Goal: Complete application form: Complete application form

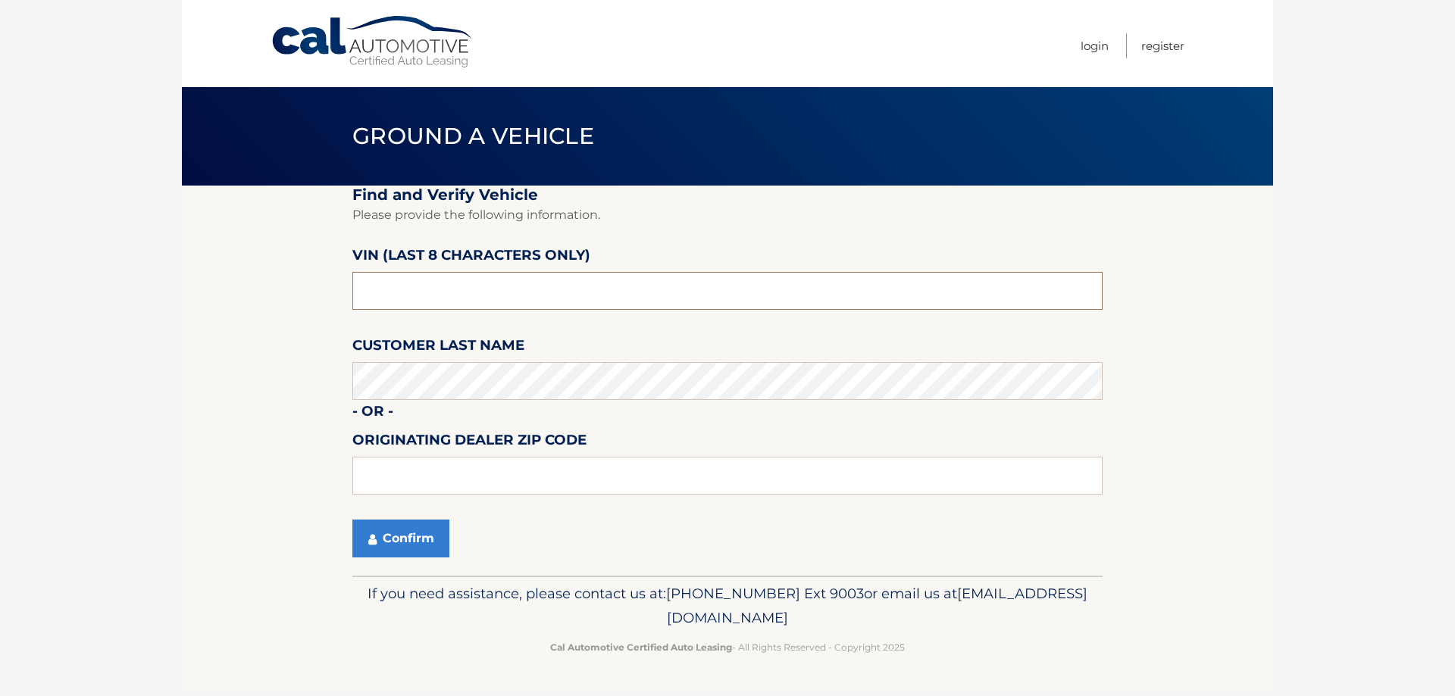
click at [449, 298] on input "text" at bounding box center [727, 291] width 750 height 38
paste input "RGA57394"
type input "RGA57394"
click at [405, 567] on fieldset "Find and Verify Vehicle Please provide the following information. VIN (last 8 c…" at bounding box center [727, 381] width 750 height 390
click at [406, 544] on button "Confirm" at bounding box center [400, 539] width 97 height 38
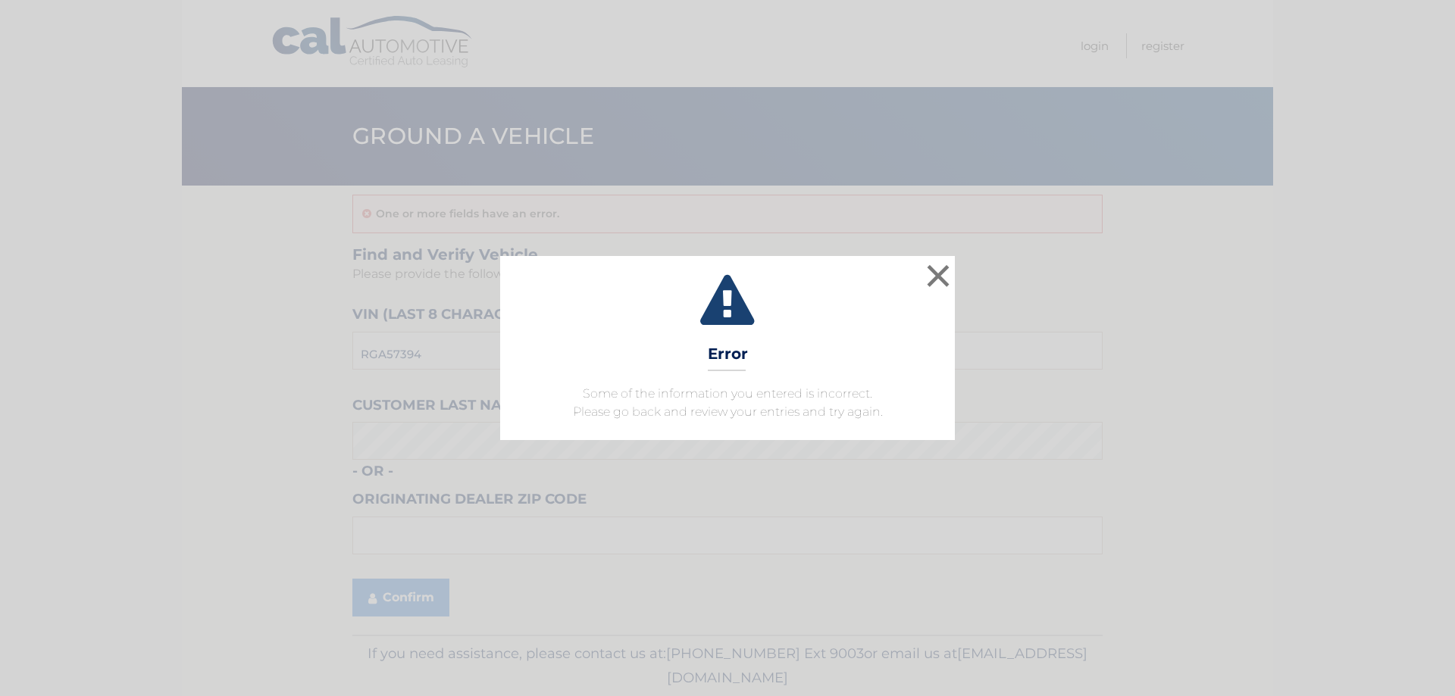
click at [532, 379] on div "× Error Some of the information you entered is incorrect. Please go back and re…" at bounding box center [727, 347] width 455 height 183
click at [941, 275] on button "×" at bounding box center [938, 276] width 30 height 30
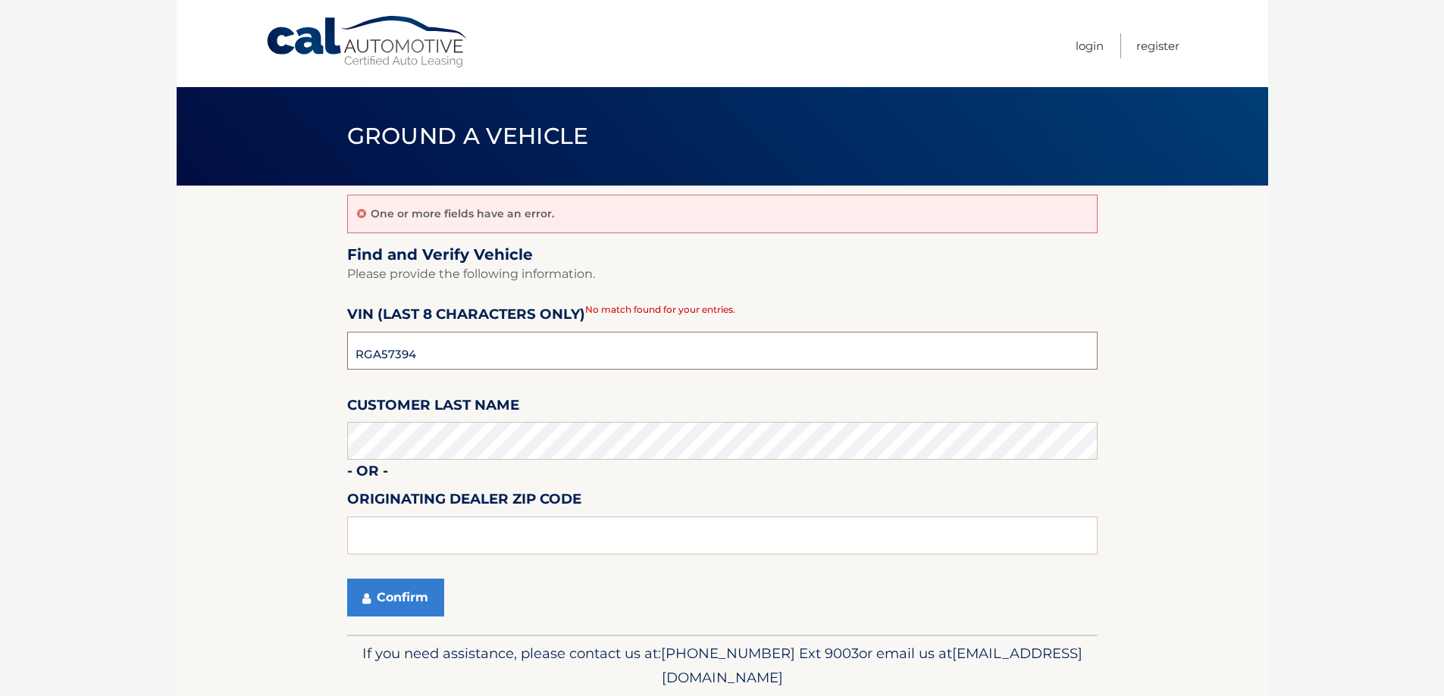
drag, startPoint x: 439, startPoint y: 362, endPoint x: 247, endPoint y: 343, distance: 192.6
click at [247, 343] on section "One or more fields have an error. Find and Verify Vehicle Please provide the fo…" at bounding box center [722, 410] width 1091 height 449
paste input "MGC38283"
type input "MGC38283"
click at [409, 587] on button "Confirm" at bounding box center [395, 598] width 97 height 38
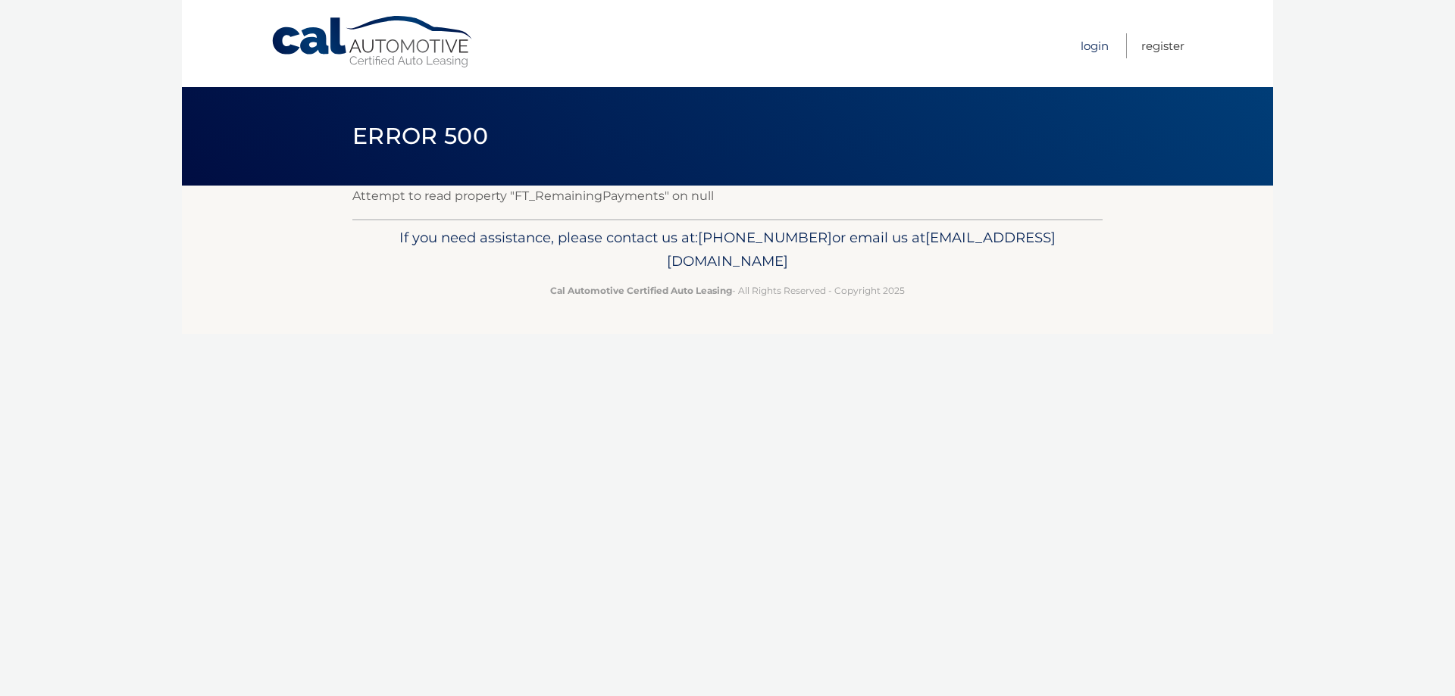
click at [1091, 36] on link "Login" at bounding box center [1095, 45] width 28 height 25
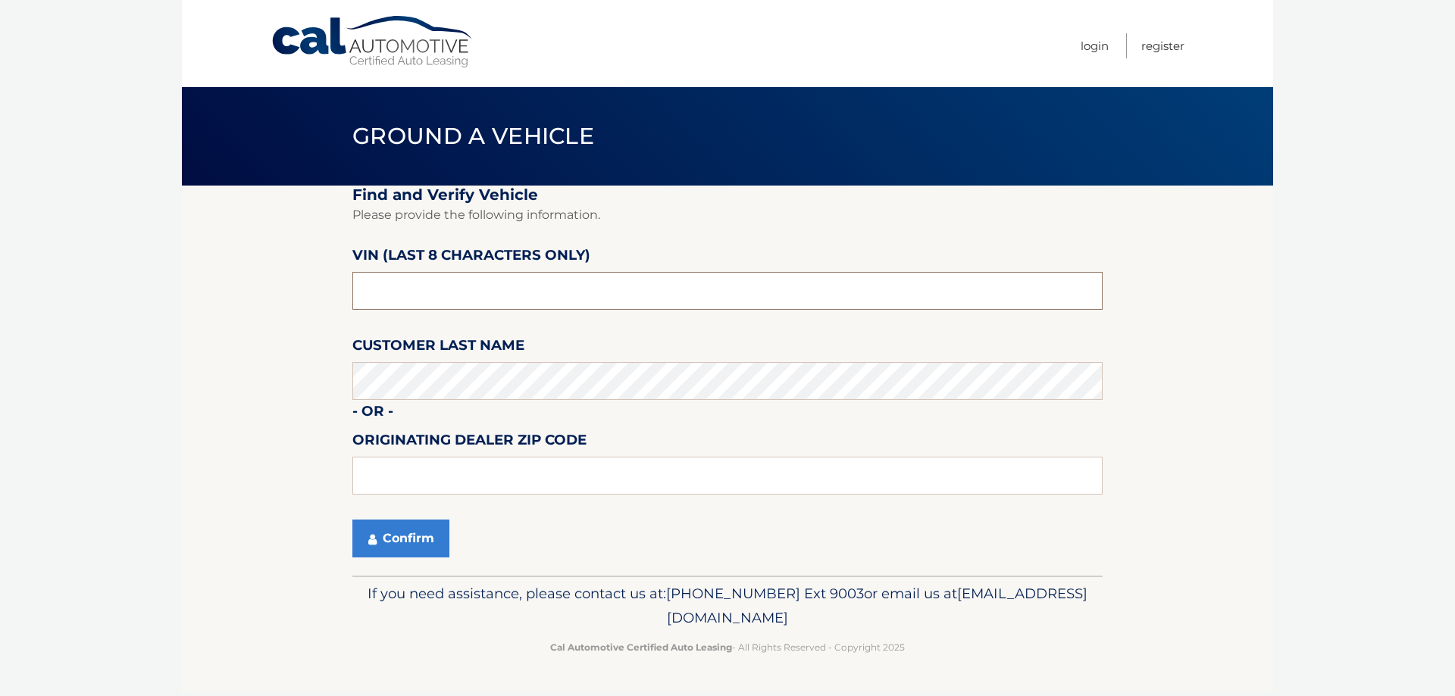
click at [446, 299] on input "text" at bounding box center [727, 291] width 750 height 38
paste input "MGC38283"
type input "MGC38283"
click at [402, 543] on button "Confirm" at bounding box center [400, 539] width 97 height 38
